Goal: Information Seeking & Learning: Learn about a topic

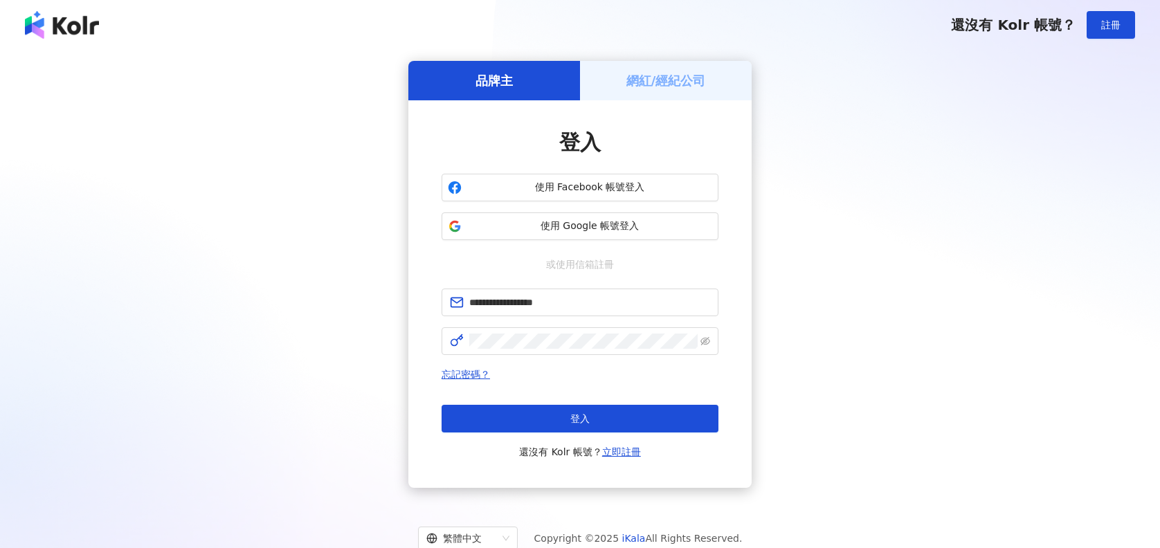
click at [527, 418] on button "登入" at bounding box center [580, 419] width 277 height 28
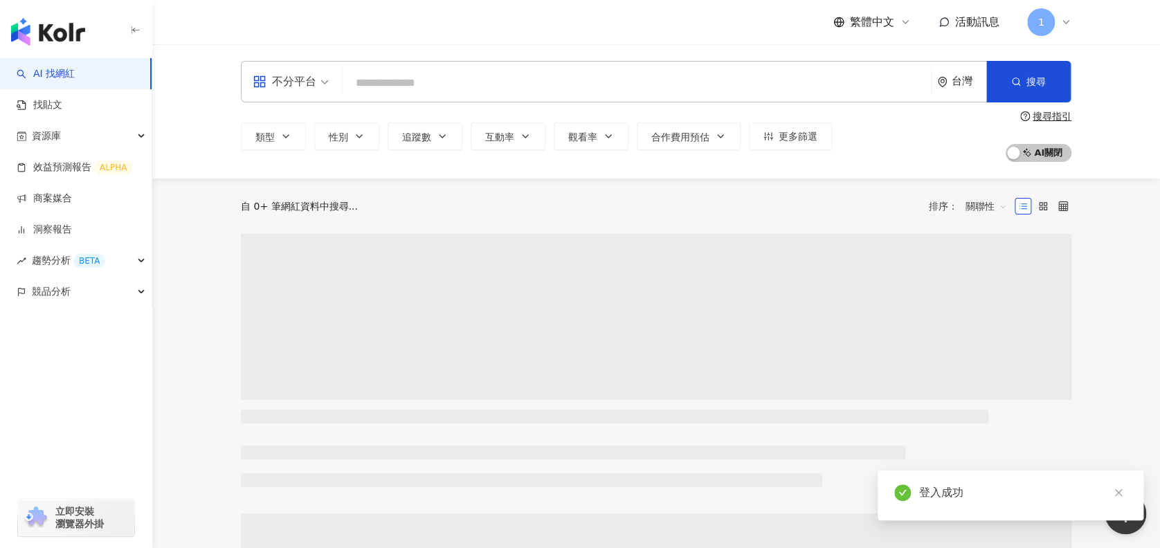
drag, startPoint x: 397, startPoint y: 69, endPoint x: 388, endPoint y: 107, distance: 39.3
click at [397, 70] on input "search" at bounding box center [636, 83] width 577 height 26
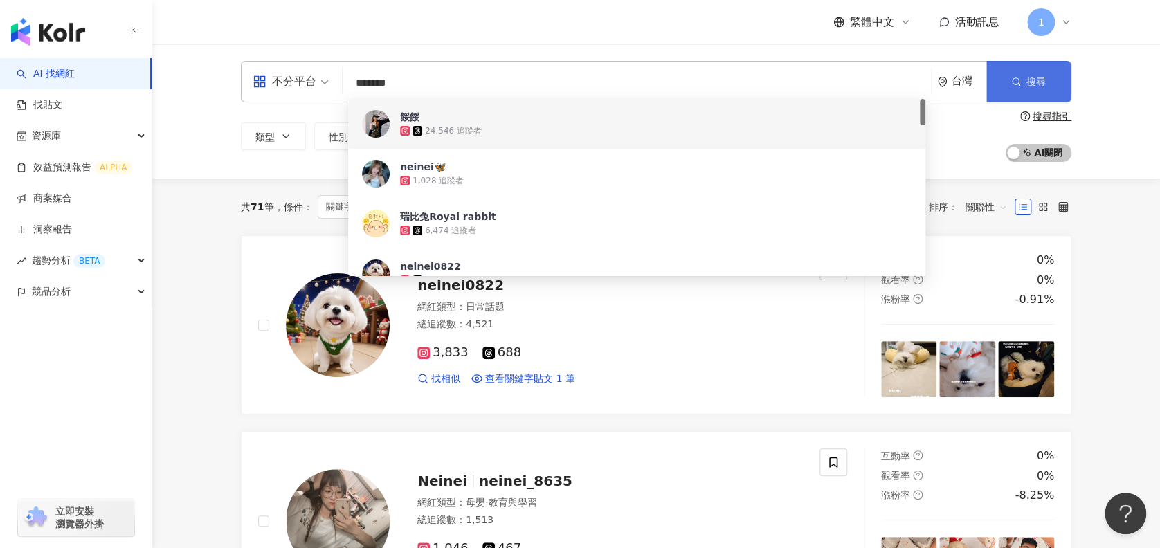
click at [1030, 80] on span "搜尋" at bounding box center [1035, 81] width 19 height 11
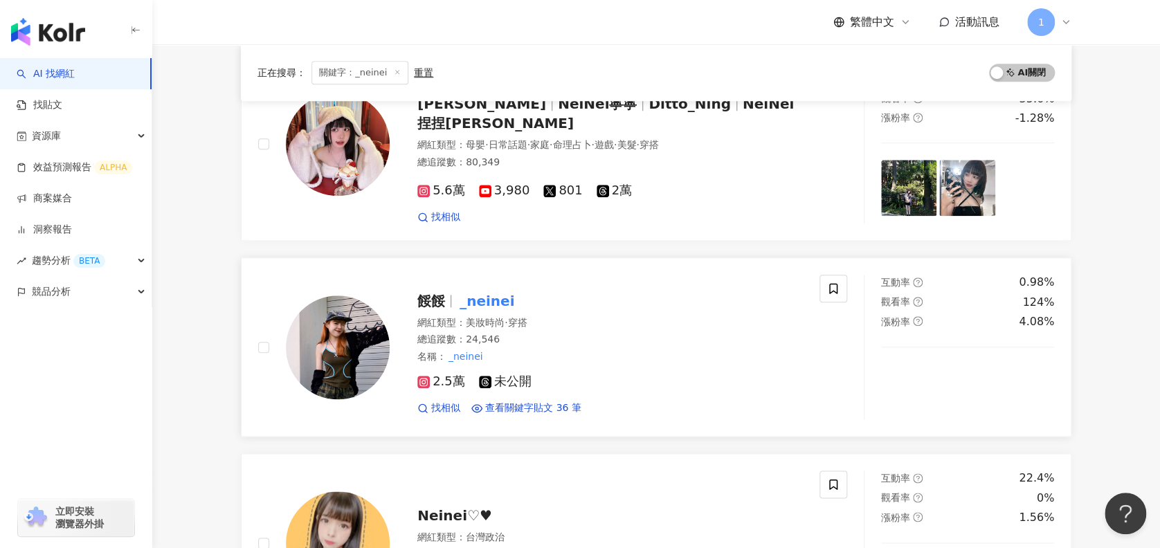
scroll to position [554, 0]
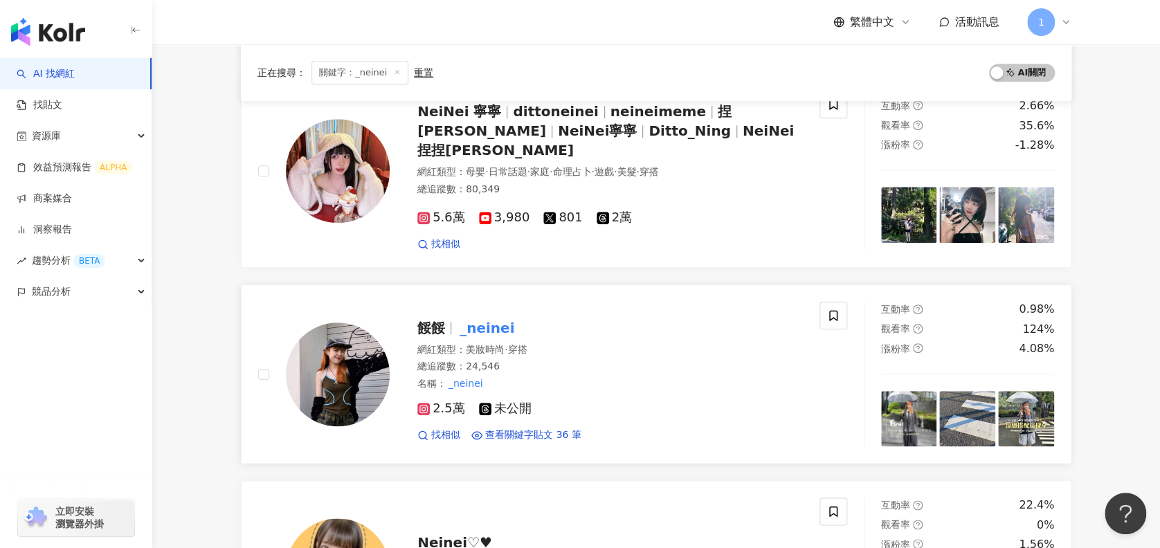
click at [454, 320] on span "餒餒" at bounding box center [436, 328] width 39 height 17
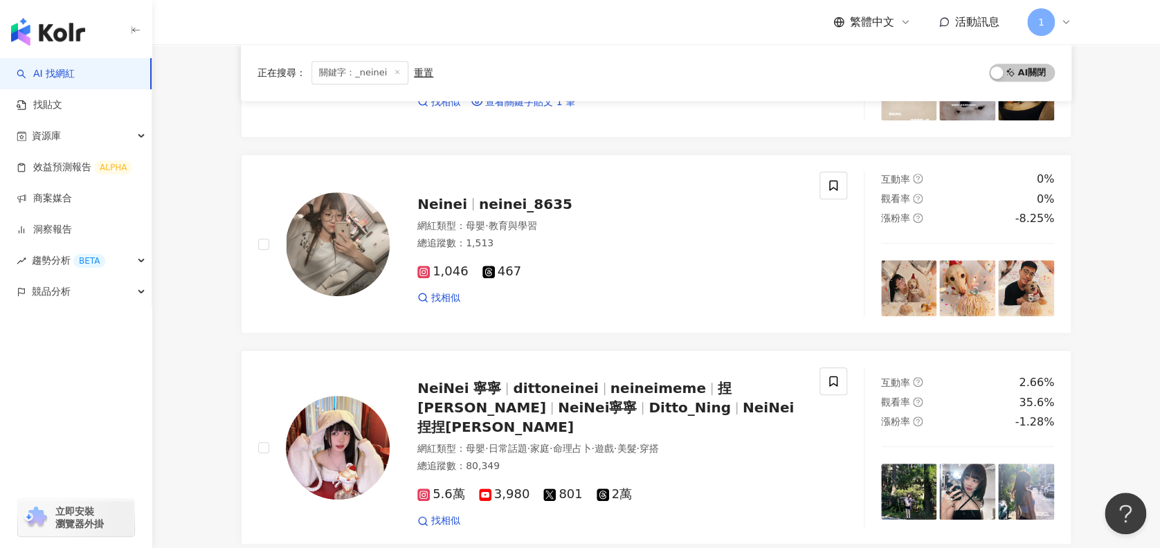
scroll to position [0, 0]
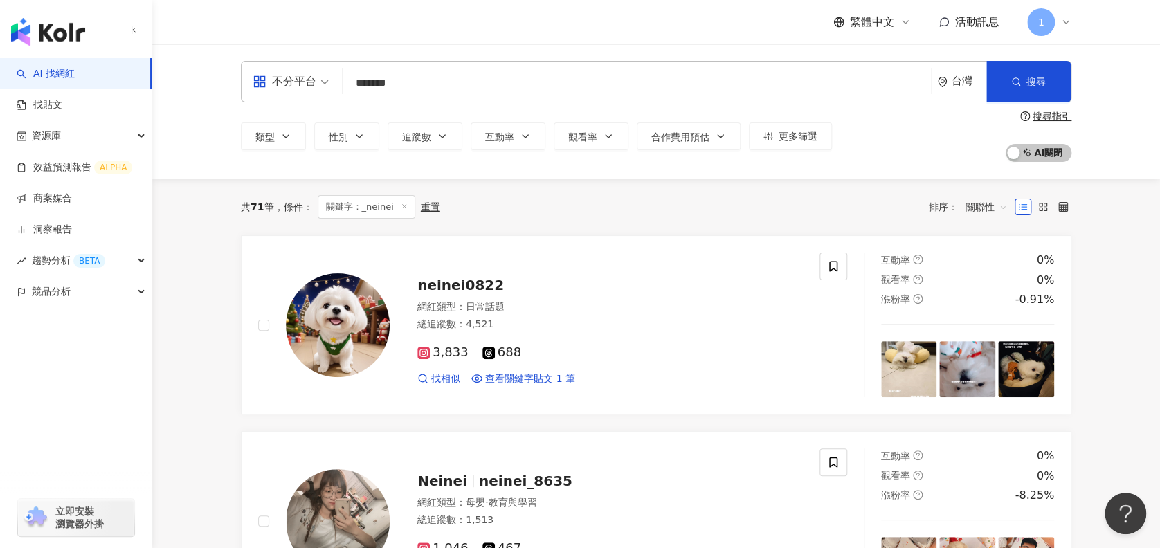
drag, startPoint x: 308, startPoint y: 83, endPoint x: 320, endPoint y: 82, distance: 11.8
click at [308, 83] on div "不分平台 ******* 台灣 搜尋 4fd3d038-8def-44db-a586-345f18576ffc 10f3e82e-1003-45a6-94bf…" at bounding box center [656, 82] width 831 height 42
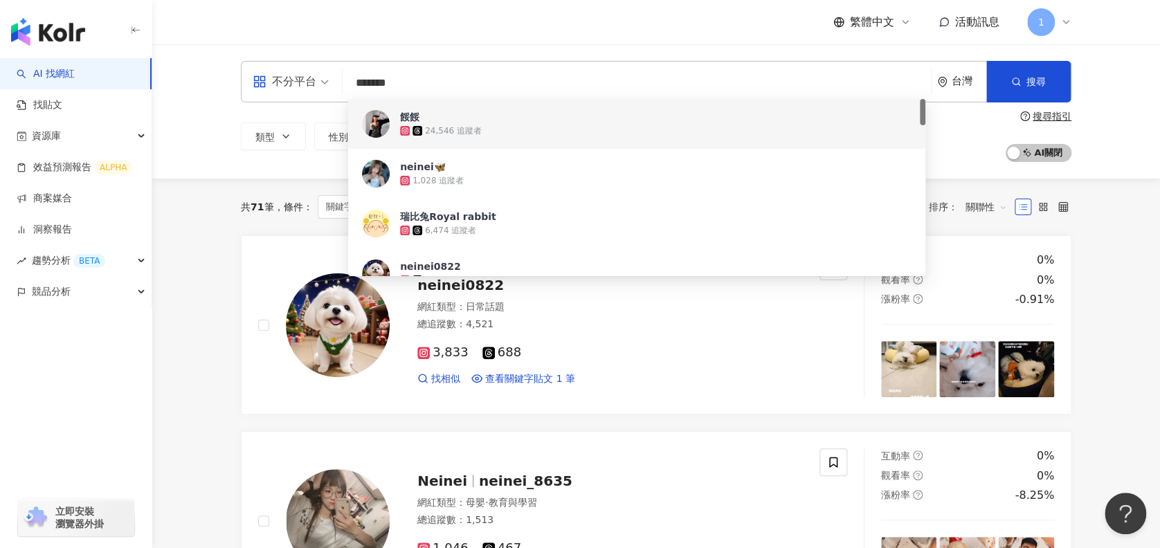
paste input "search"
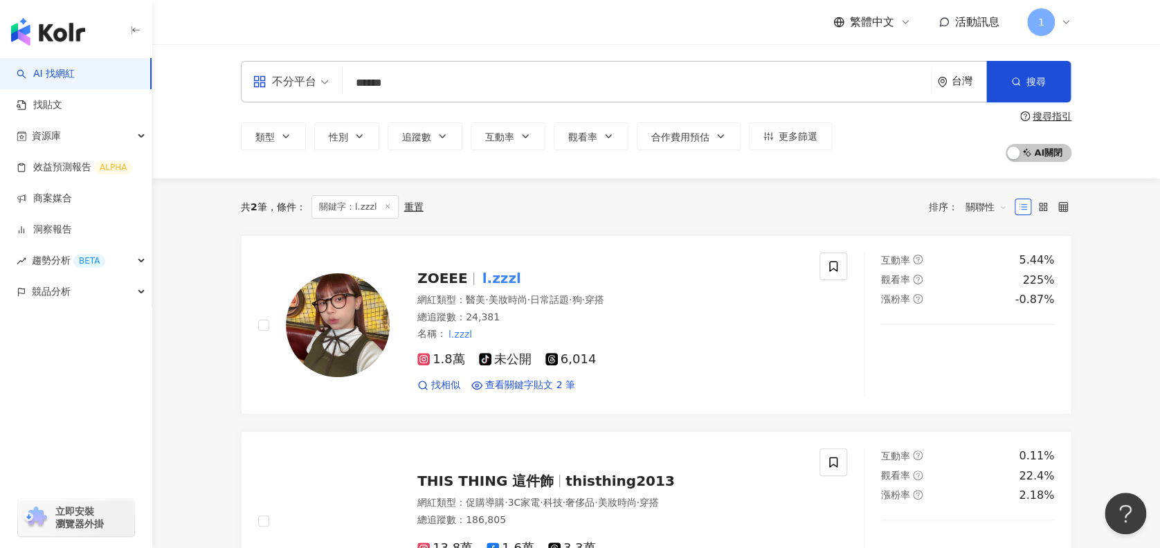
type input "******"
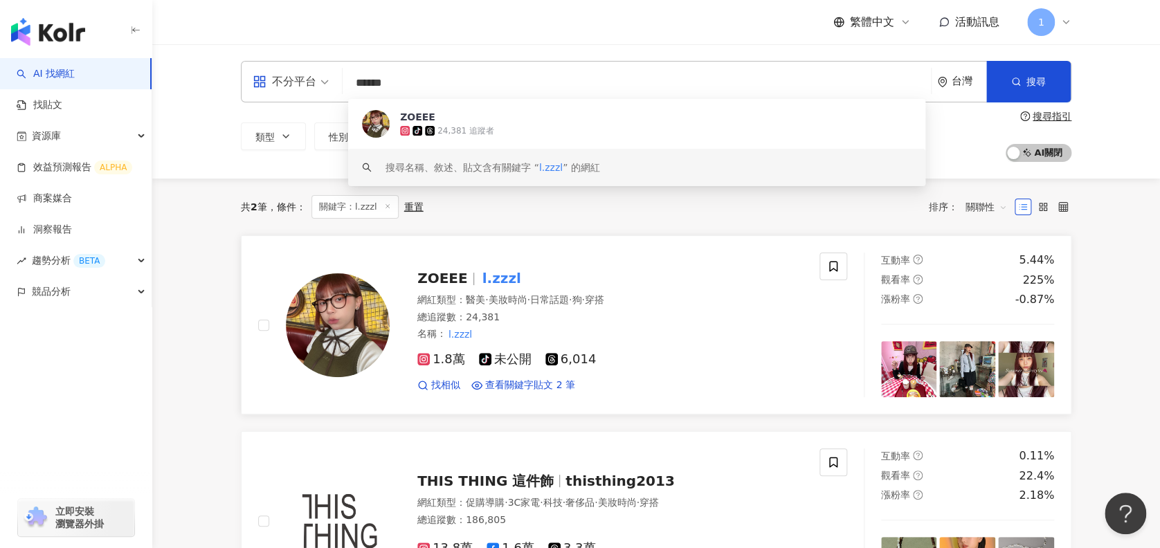
click at [444, 275] on span "ZOEEE" at bounding box center [442, 278] width 51 height 17
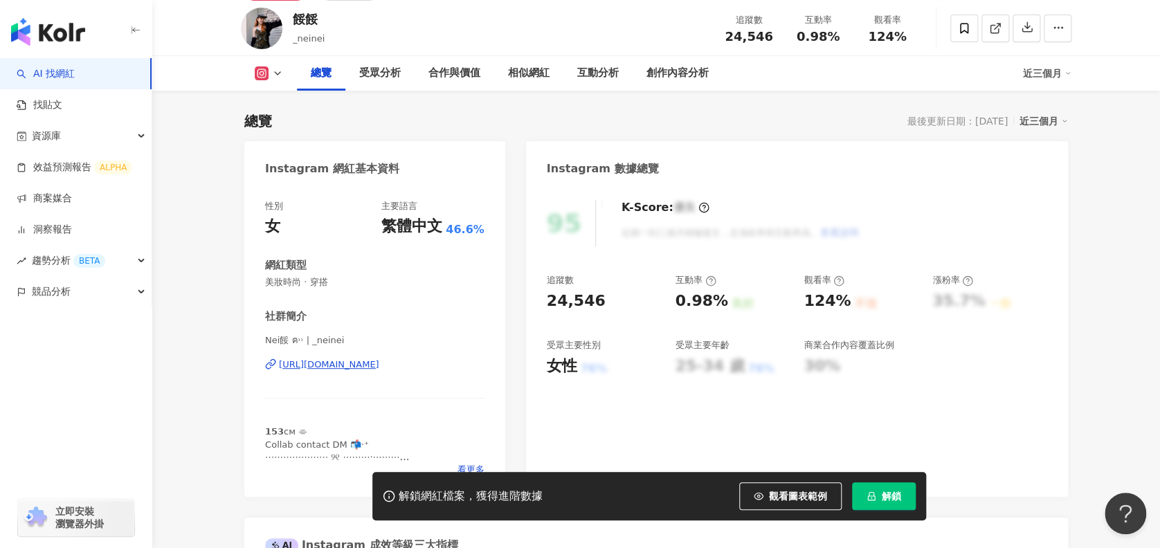
scroll to position [92, 0]
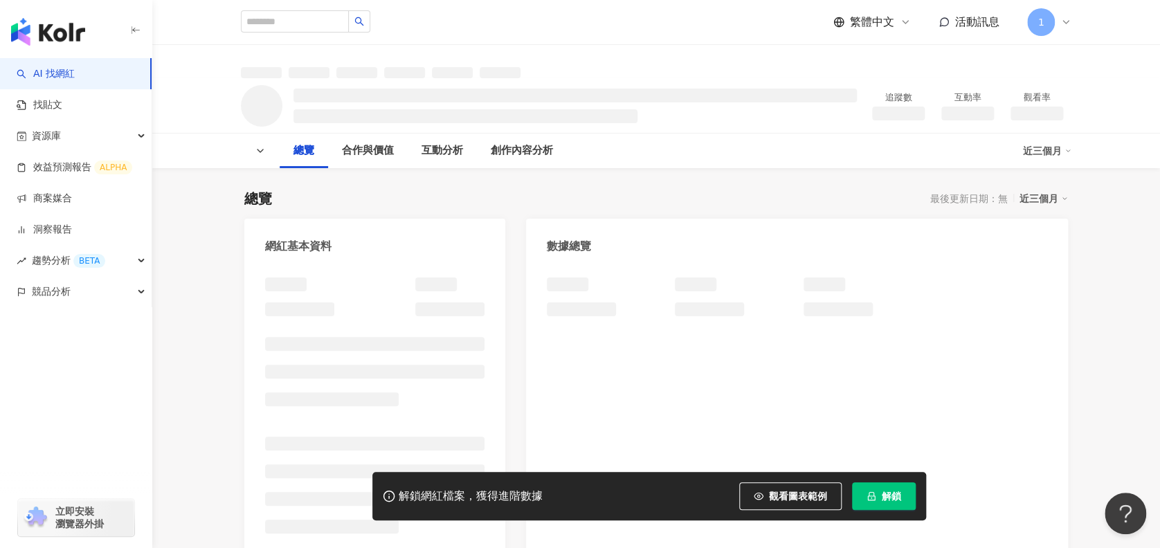
scroll to position [92, 0]
